Goal: Information Seeking & Learning: Learn about a topic

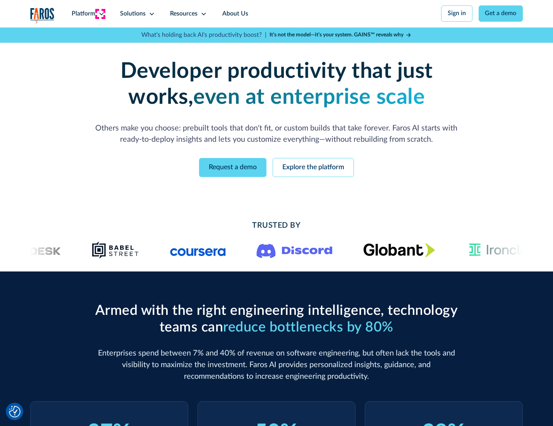
click at [100, 14] on icon at bounding box center [101, 14] width 6 height 6
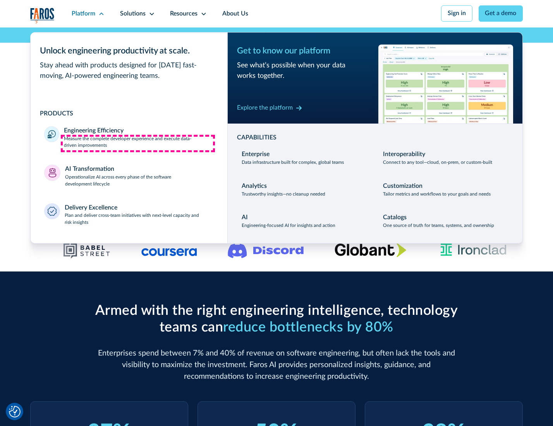
click at [138, 143] on p "Measure the complete developer experience and execute data-driven improvements" at bounding box center [138, 143] width 149 height 14
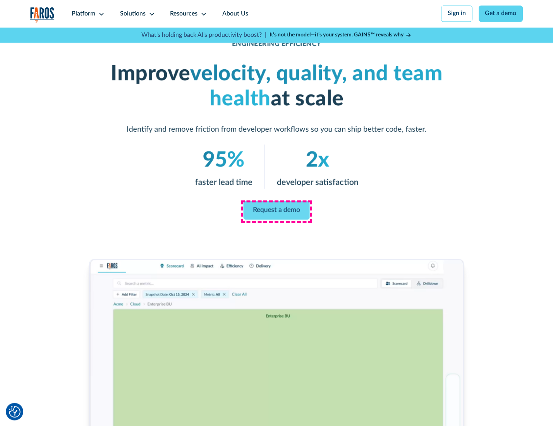
click at [276, 211] on link "Request a demo" at bounding box center [277, 210] width 66 height 19
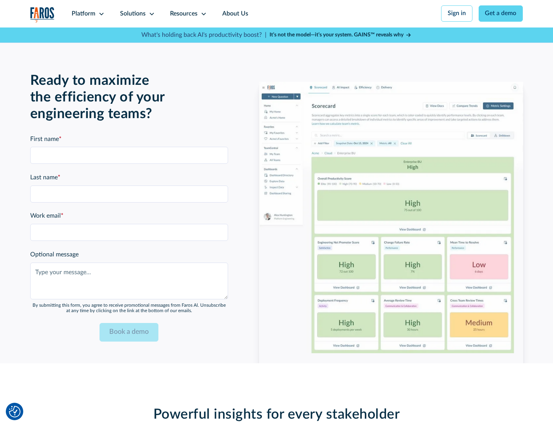
scroll to position [1686, 0]
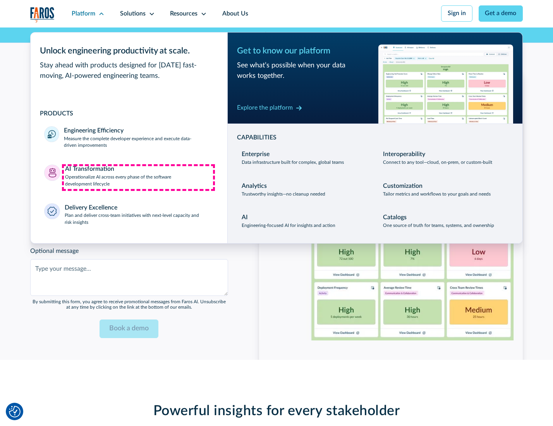
click at [138, 177] on p "Operationalize AI across every phase of the software development lifecycle" at bounding box center [139, 181] width 149 height 14
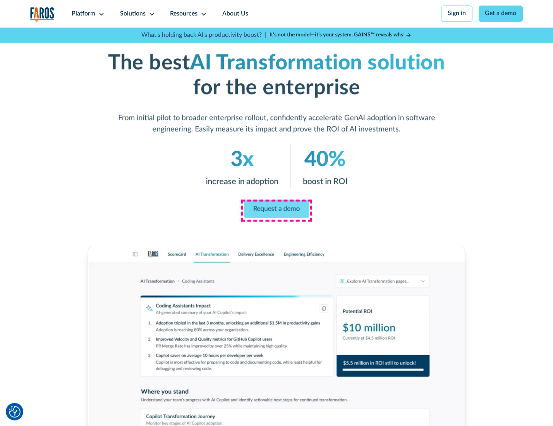
click at [276, 210] on link "Request a demo" at bounding box center [276, 209] width 65 height 18
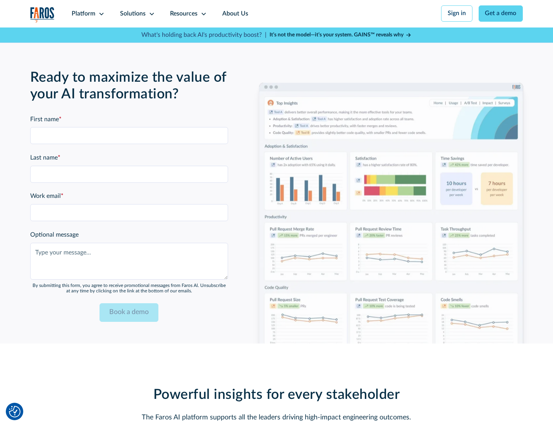
scroll to position [1872, 0]
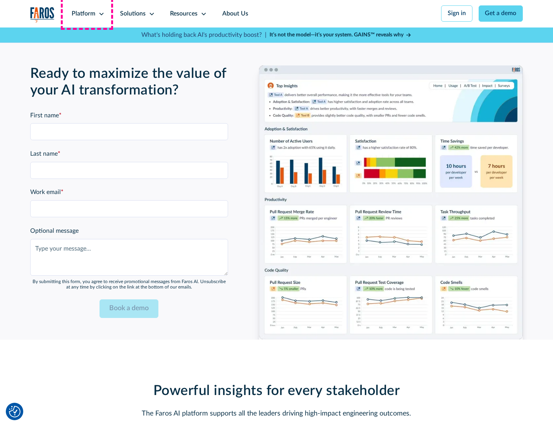
click at [87, 14] on div "Platform" at bounding box center [84, 13] width 24 height 9
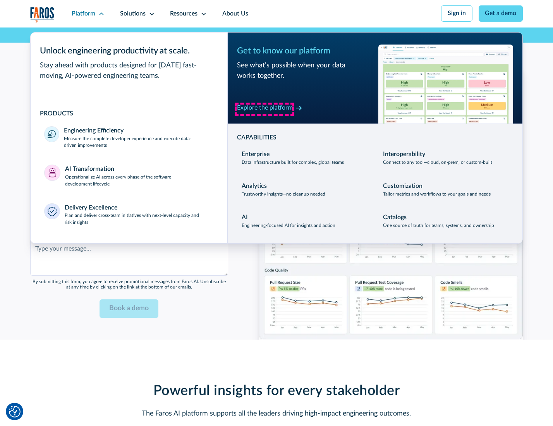
click at [265, 109] on div "Explore the platform" at bounding box center [265, 107] width 56 height 9
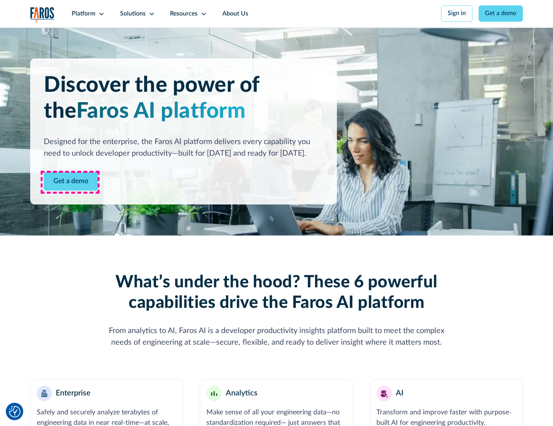
click at [70, 182] on link "Get a demo" at bounding box center [71, 181] width 54 height 19
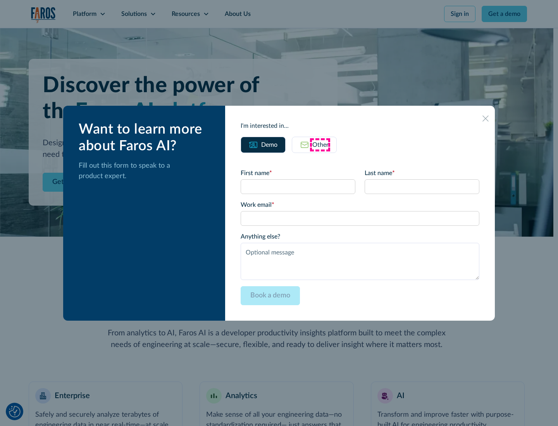
click at [320, 144] on div "Other" at bounding box center [320, 144] width 16 height 9
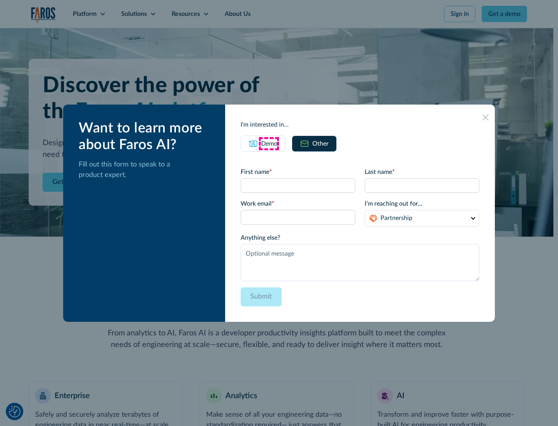
click at [268, 143] on div "Demo" at bounding box center [269, 143] width 16 height 9
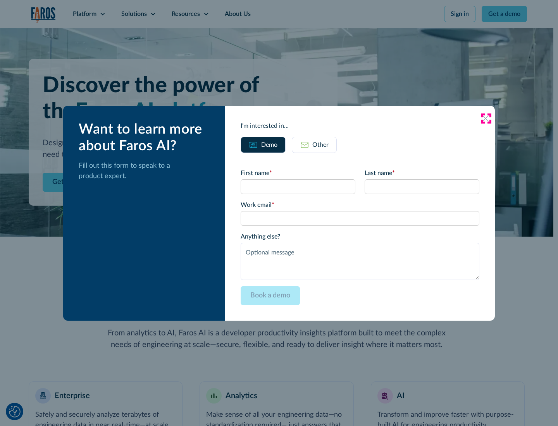
click at [486, 118] on icon at bounding box center [485, 118] width 6 height 6
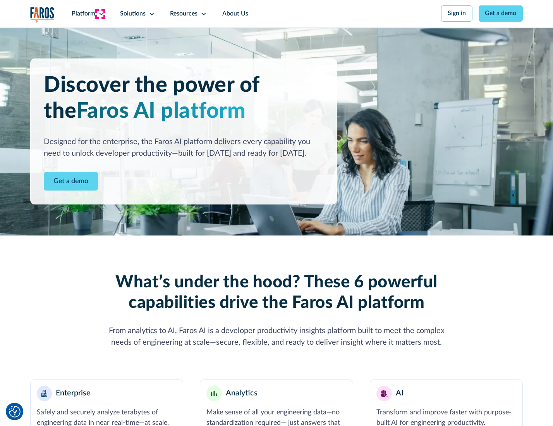
click at [100, 14] on icon at bounding box center [101, 14] width 6 height 6
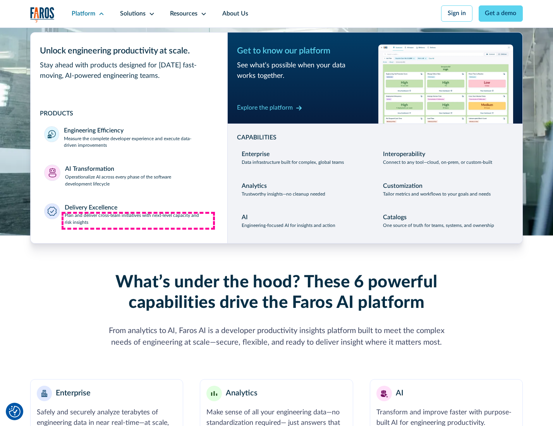
click at [138, 221] on p "Plan and deliver cross-team initiatives with next-level capacity and risk insig…" at bounding box center [139, 219] width 149 height 14
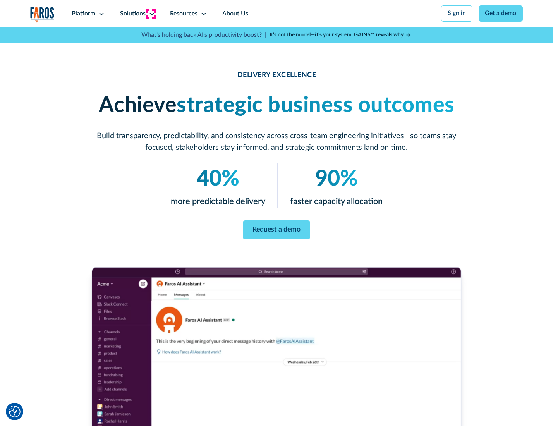
click at [150, 14] on icon at bounding box center [152, 14] width 6 height 6
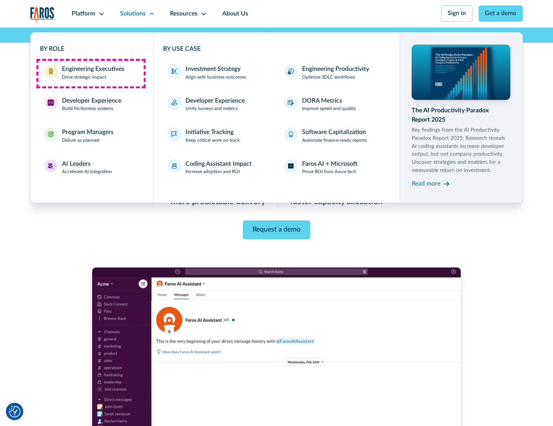
click at [91, 73] on div "Engineering Executives" at bounding box center [93, 69] width 62 height 9
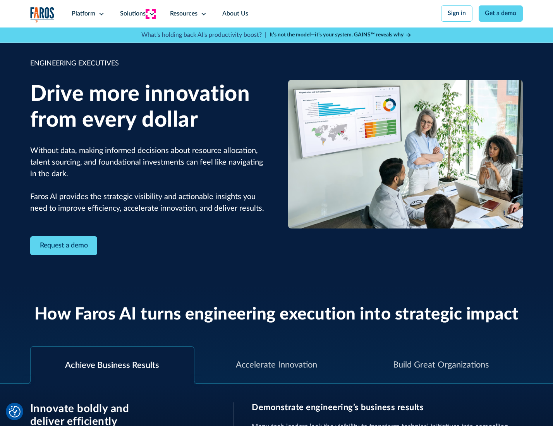
click at [150, 14] on icon at bounding box center [152, 14] width 6 height 6
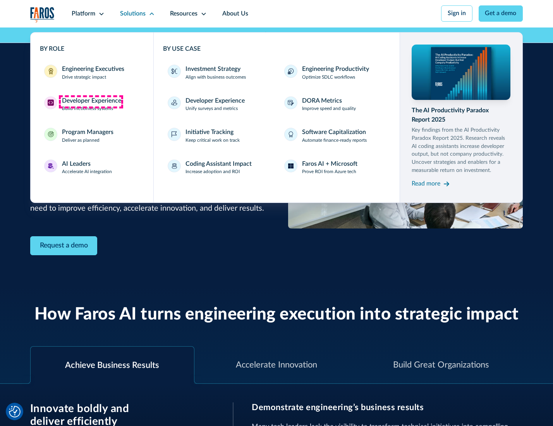
click at [91, 101] on div "Developer Experience" at bounding box center [91, 100] width 59 height 9
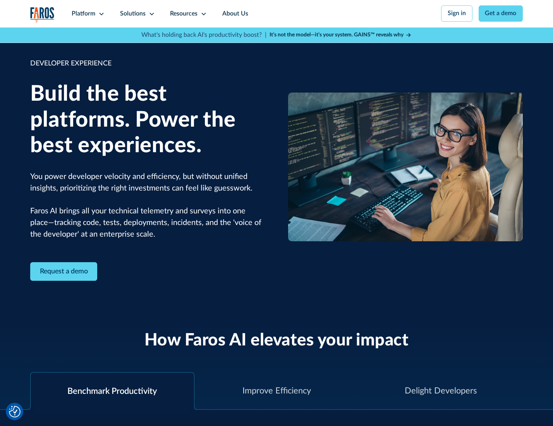
click at [136, 14] on div "Solutions" at bounding box center [133, 13] width 26 height 9
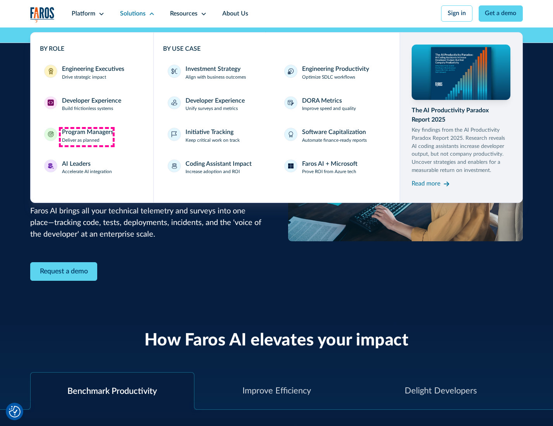
click at [86, 137] on div "Program Managers" at bounding box center [88, 132] width 52 height 9
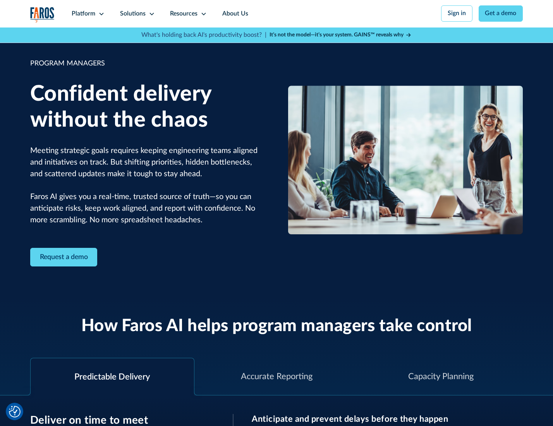
click at [150, 14] on icon at bounding box center [152, 14] width 6 height 6
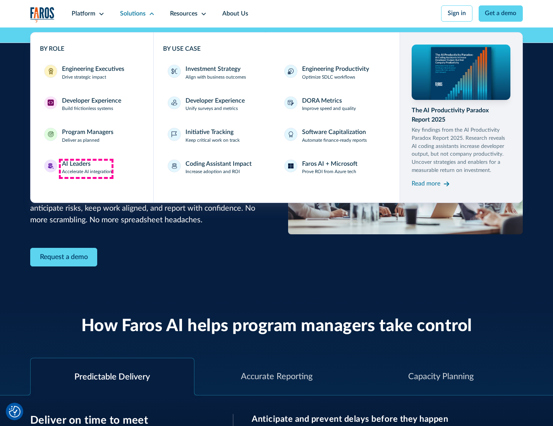
click at [86, 168] on div "AI Leaders" at bounding box center [76, 164] width 29 height 9
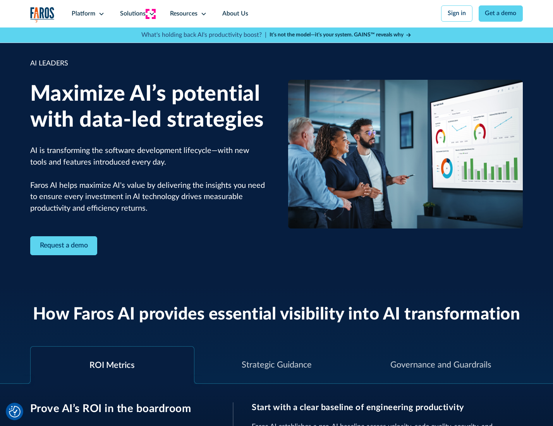
click at [150, 14] on icon at bounding box center [152, 14] width 6 height 6
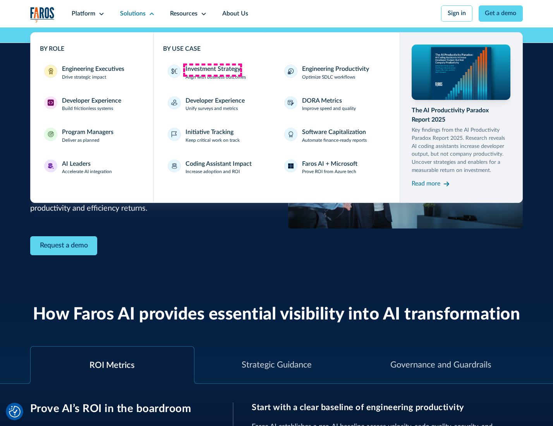
click at [212, 70] on div "Investment Strategy" at bounding box center [213, 69] width 55 height 9
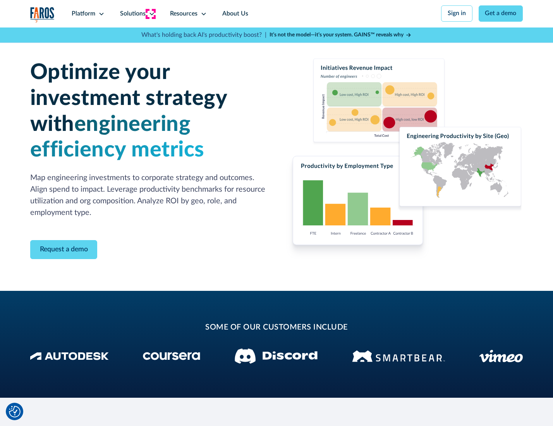
click at [150, 14] on icon at bounding box center [152, 14] width 6 height 6
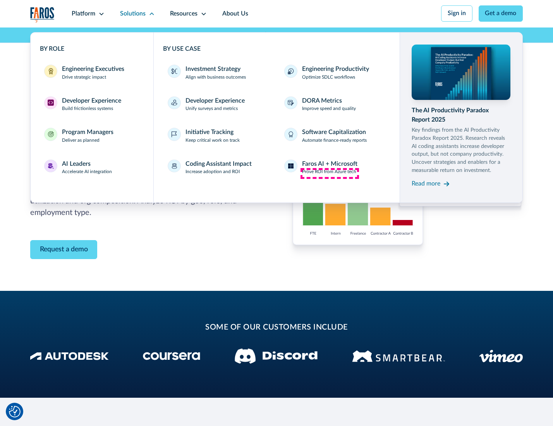
click at [330, 173] on p "Prove ROI from Azure tech" at bounding box center [329, 171] width 54 height 7
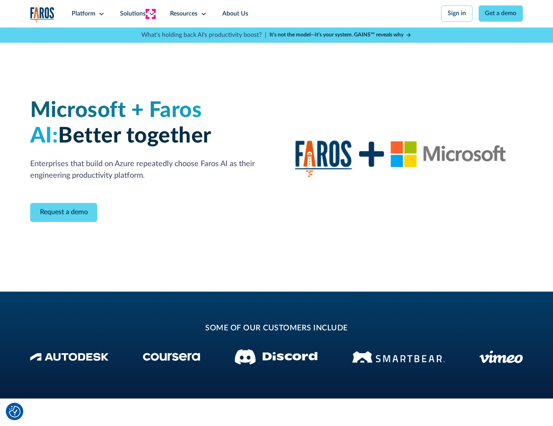
click at [150, 14] on icon at bounding box center [152, 14] width 6 height 6
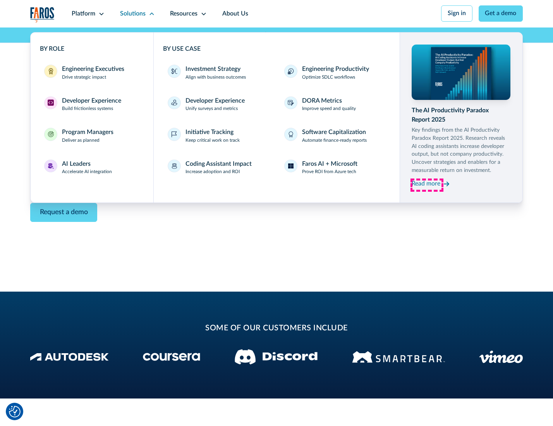
click at [427, 185] on div "Read more" at bounding box center [426, 183] width 29 height 9
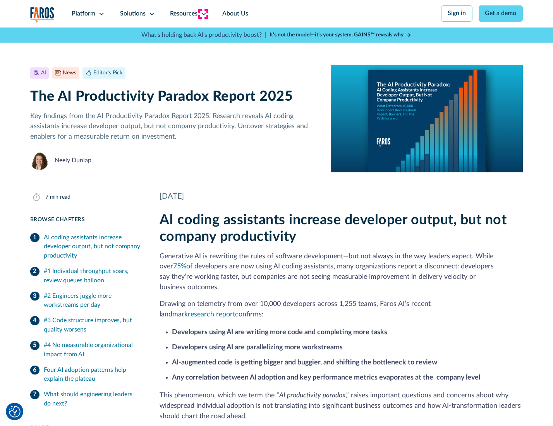
click at [203, 14] on icon at bounding box center [204, 14] width 6 height 6
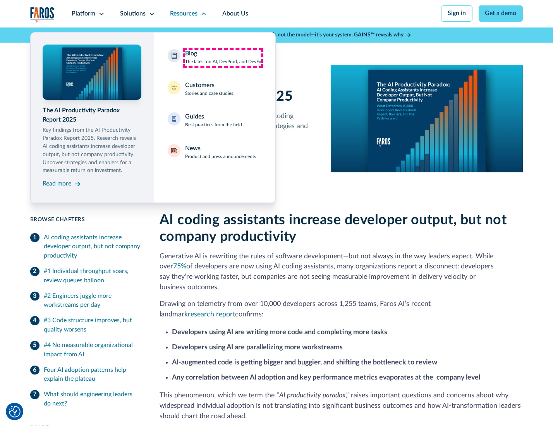
click at [223, 58] on div "Blog The latest on AI, DevProd, and DevEx" at bounding box center [223, 57] width 76 height 16
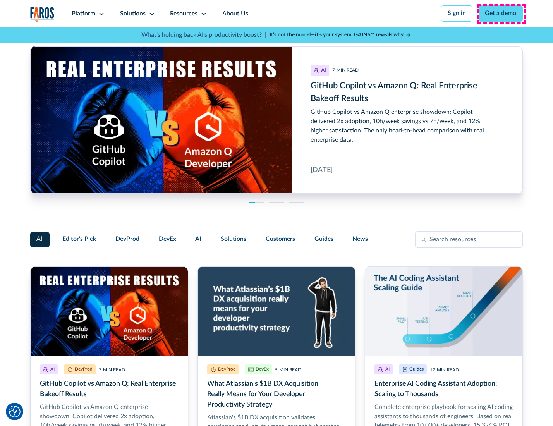
click at [502, 14] on link "Get a demo" at bounding box center [501, 13] width 45 height 16
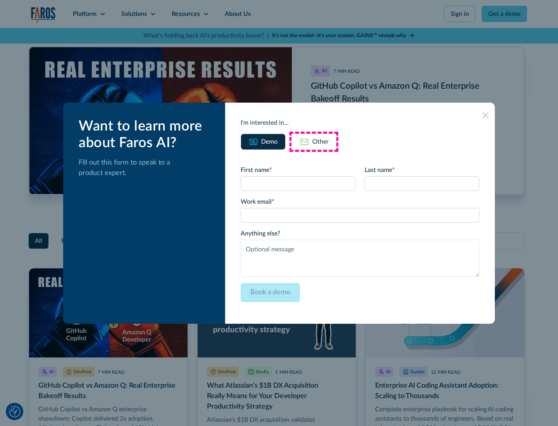
click at [314, 141] on div "Other" at bounding box center [320, 141] width 16 height 9
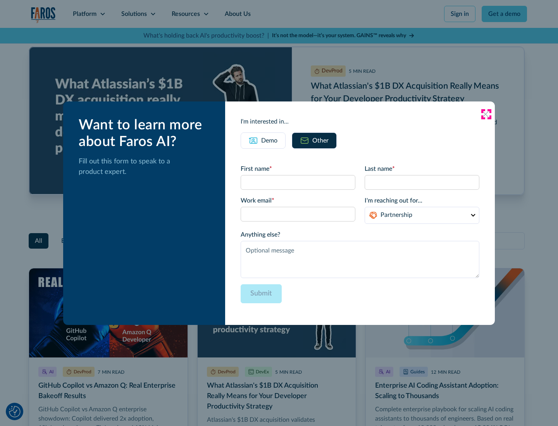
click at [486, 114] on icon at bounding box center [485, 114] width 6 height 6
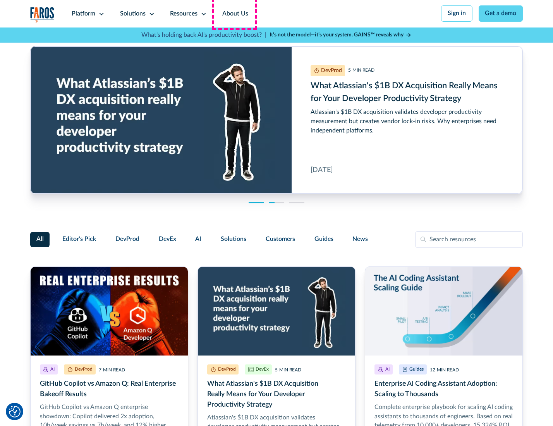
click at [234, 14] on link "About Us" at bounding box center [235, 13] width 41 height 27
